Goal: Find contact information: Find contact information

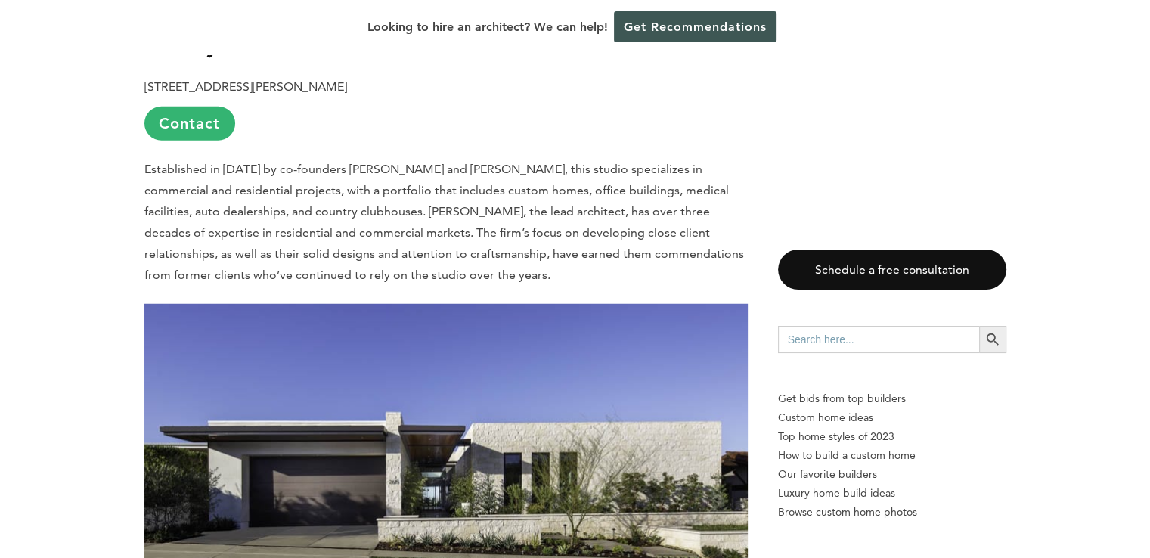
scroll to position [4310, 0]
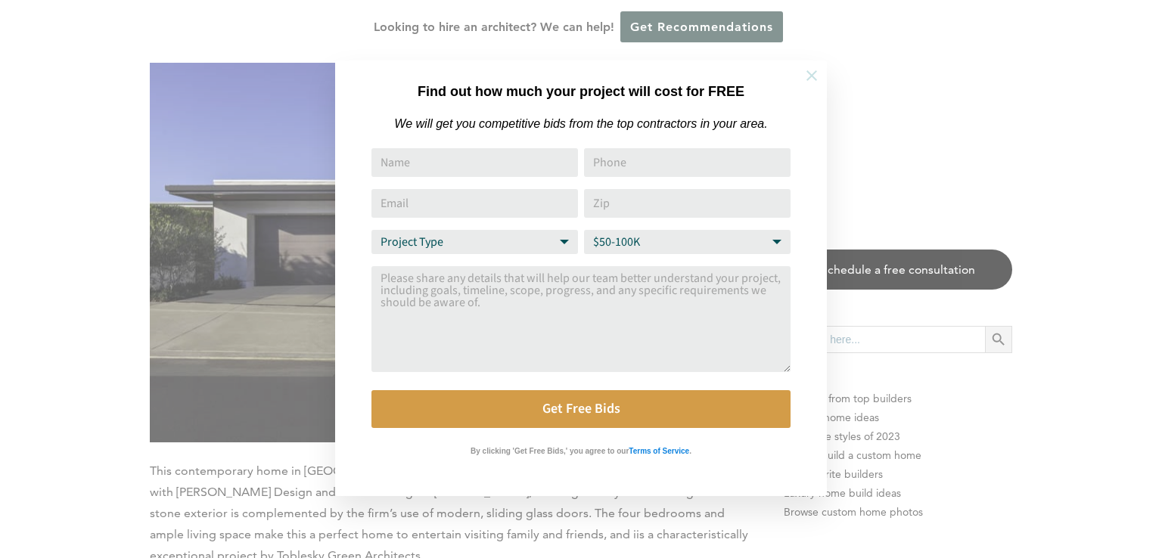
click at [811, 73] on icon at bounding box center [811, 75] width 17 height 17
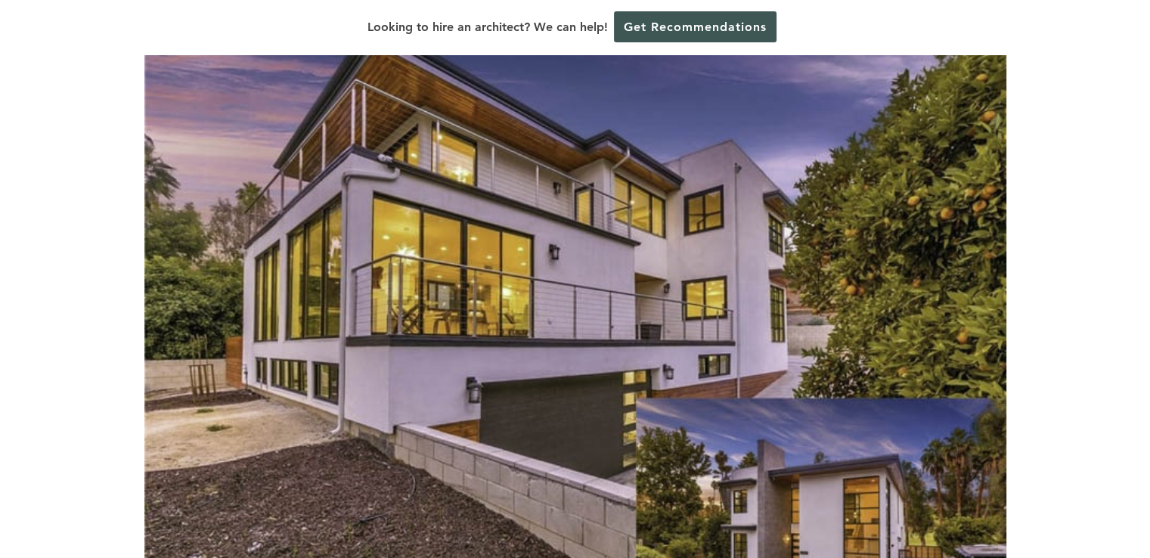
scroll to position [0, 0]
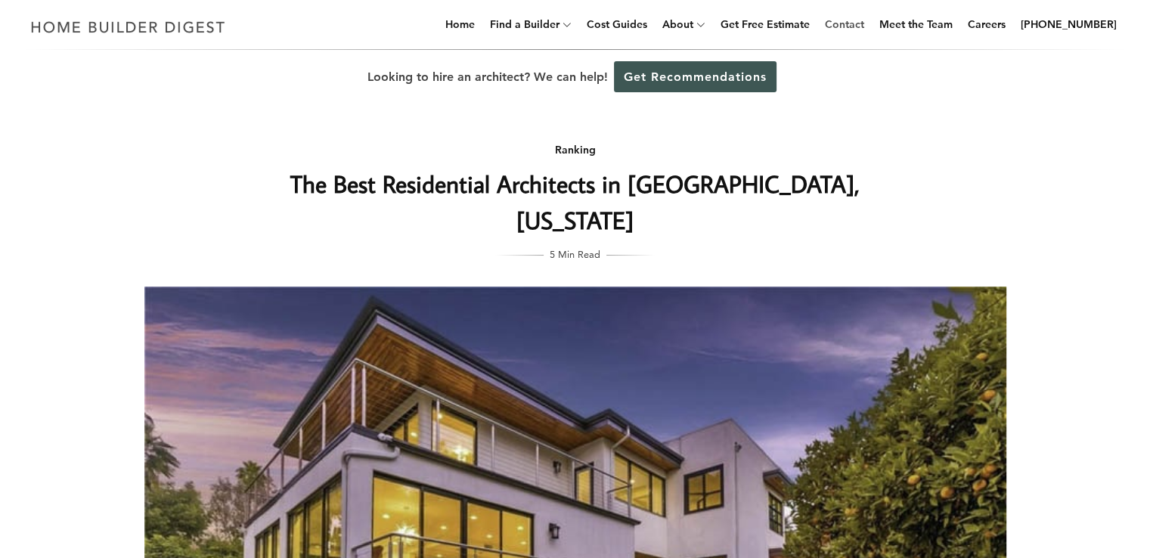
click at [843, 28] on link "Contact" at bounding box center [844, 24] width 51 height 48
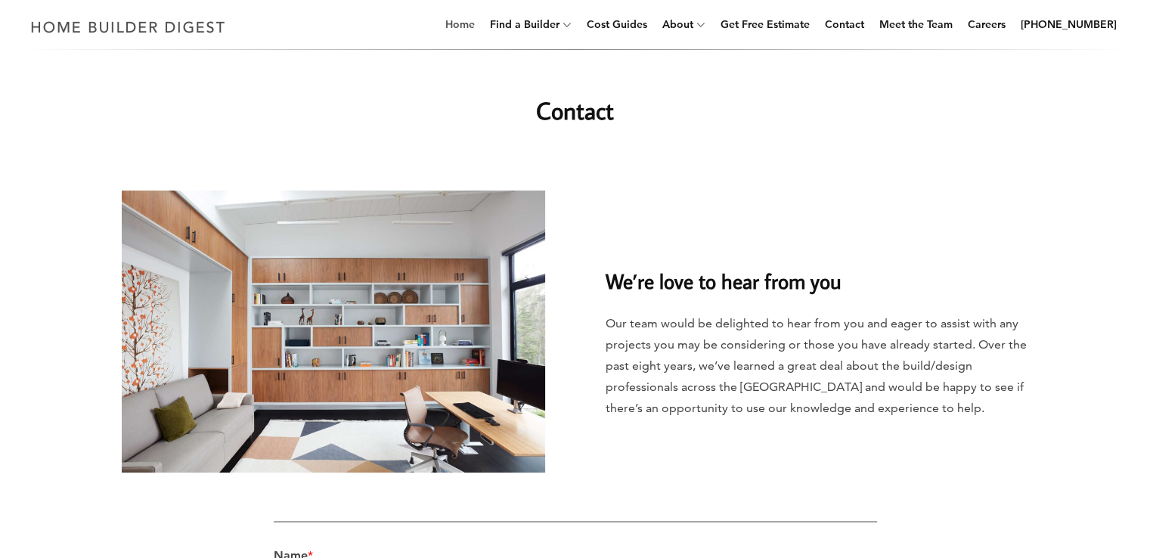
click at [478, 22] on link "Home" at bounding box center [460, 24] width 42 height 48
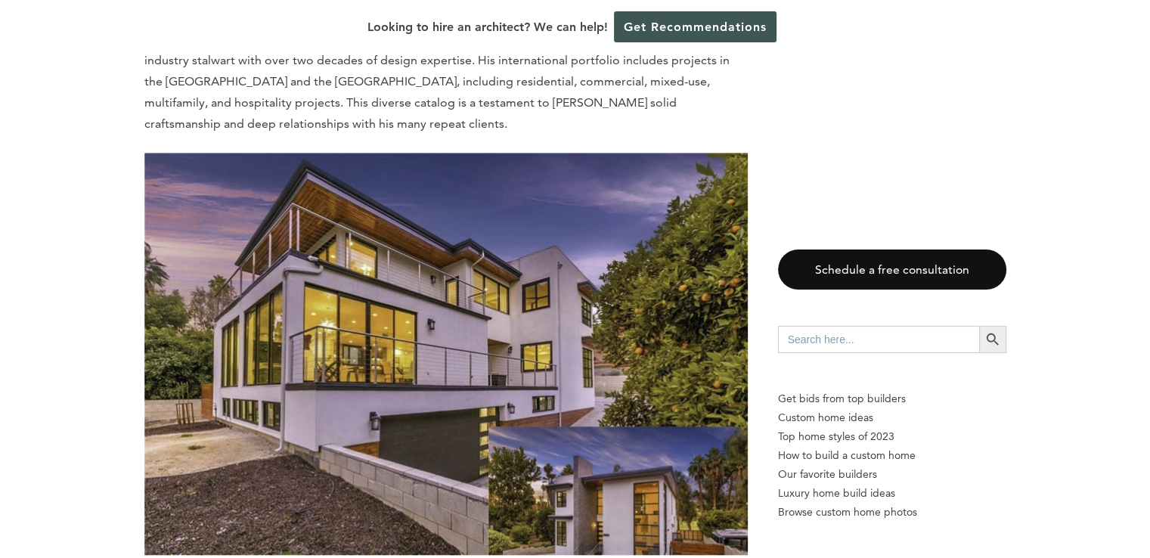
scroll to position [907, 0]
